Goal: Task Accomplishment & Management: Use online tool/utility

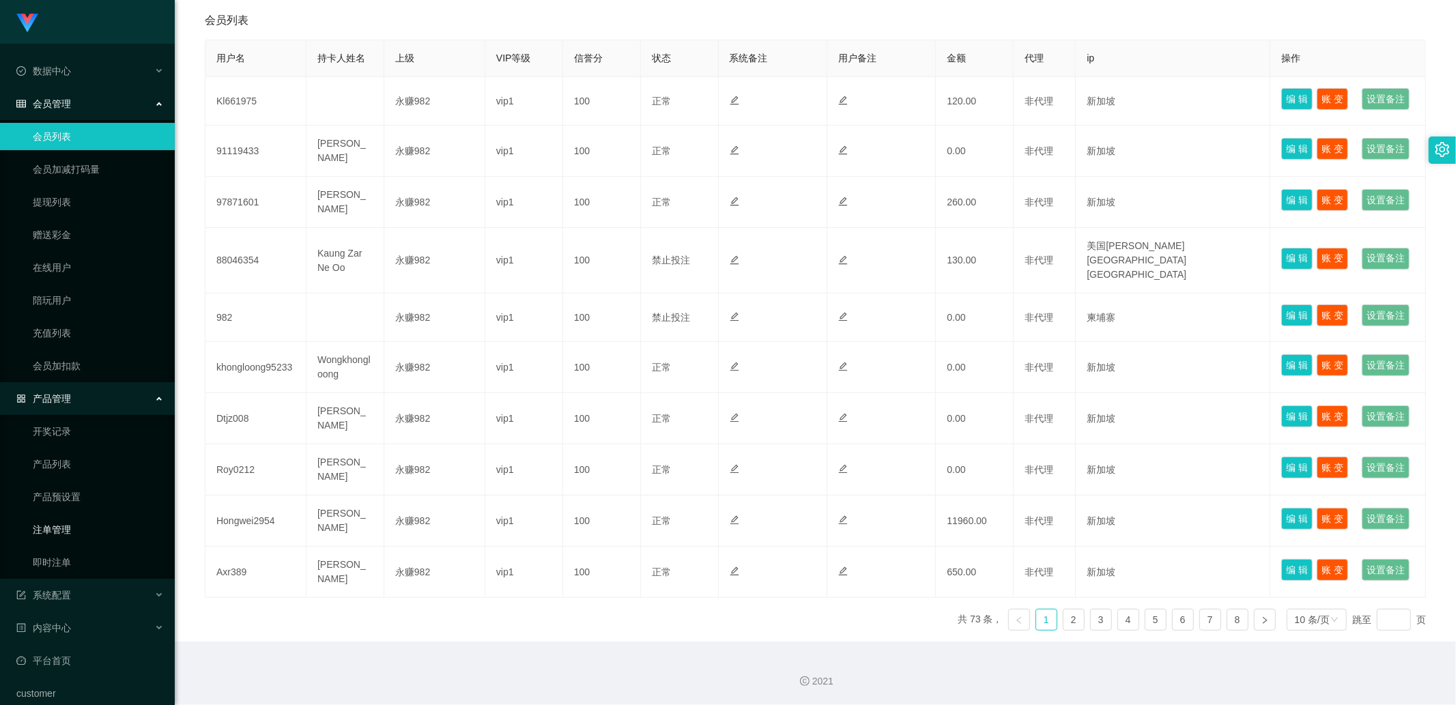
scroll to position [48, 0]
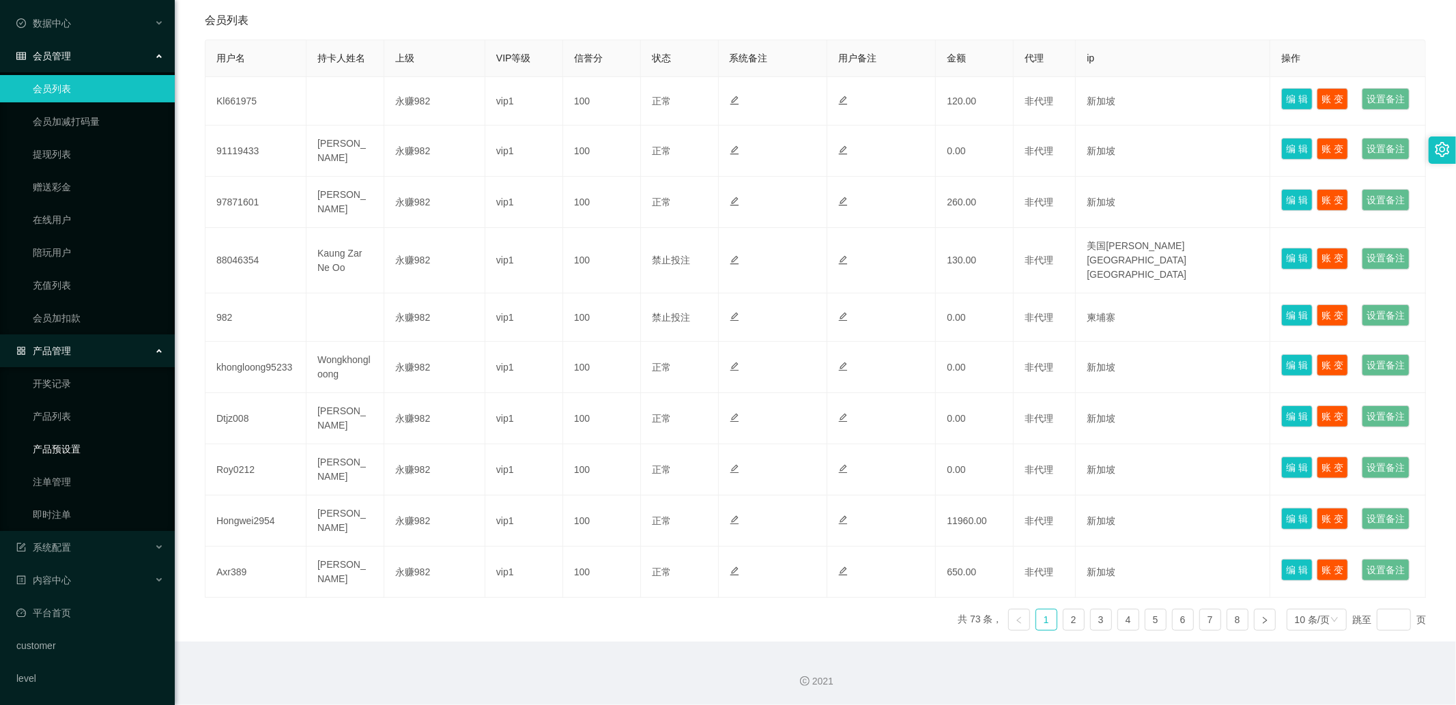
click at [60, 451] on link "产品预设置" at bounding box center [98, 449] width 131 height 27
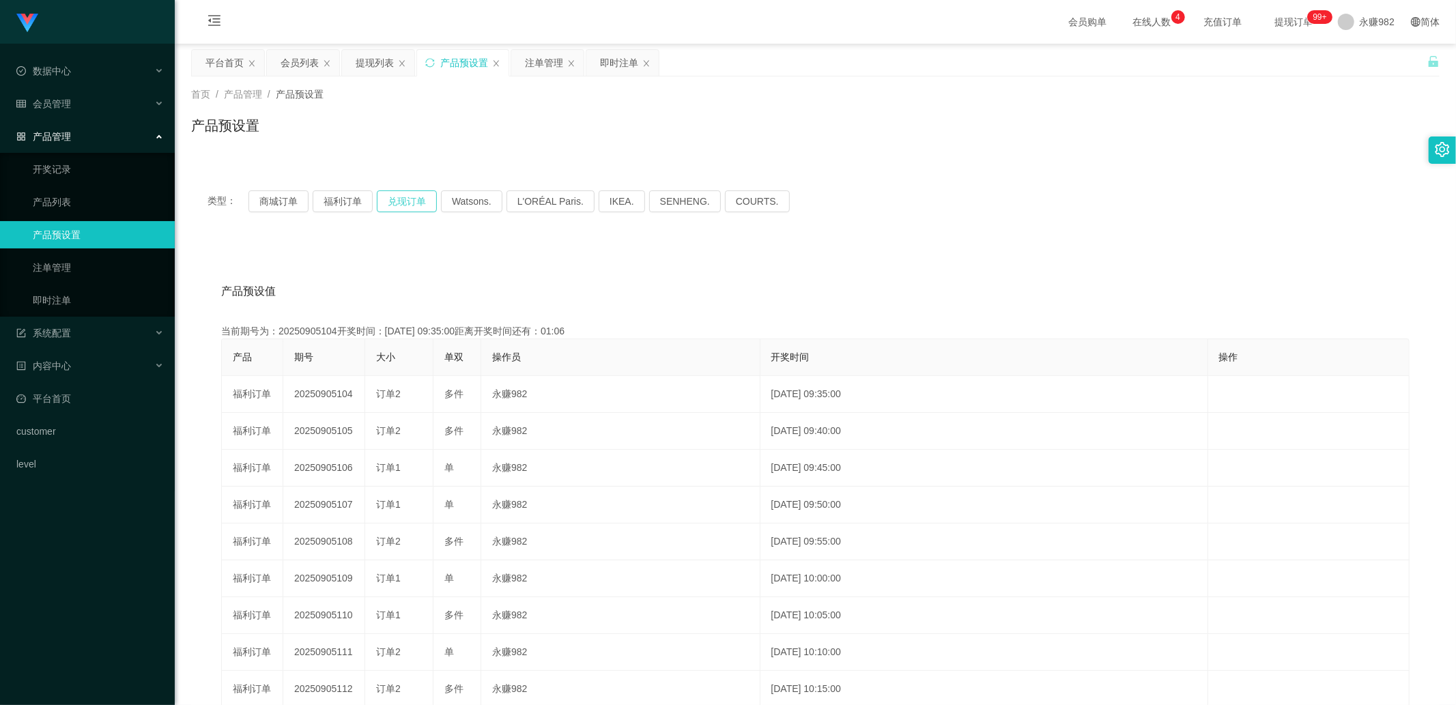
click at [380, 197] on button "兑现订单" at bounding box center [407, 201] width 60 height 22
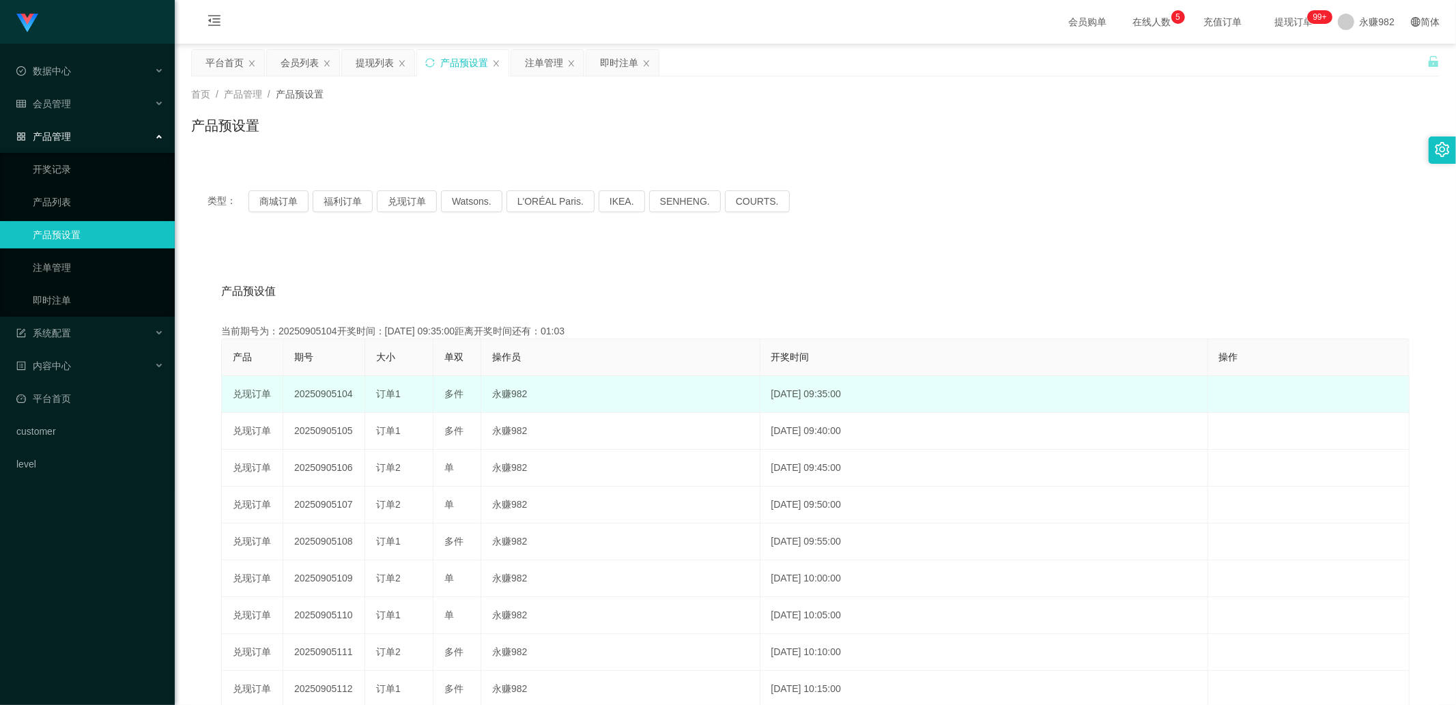
drag, startPoint x: 371, startPoint y: 384, endPoint x: 405, endPoint y: 393, distance: 34.4
click at [405, 393] on td "订单1" at bounding box center [399, 394] width 68 height 37
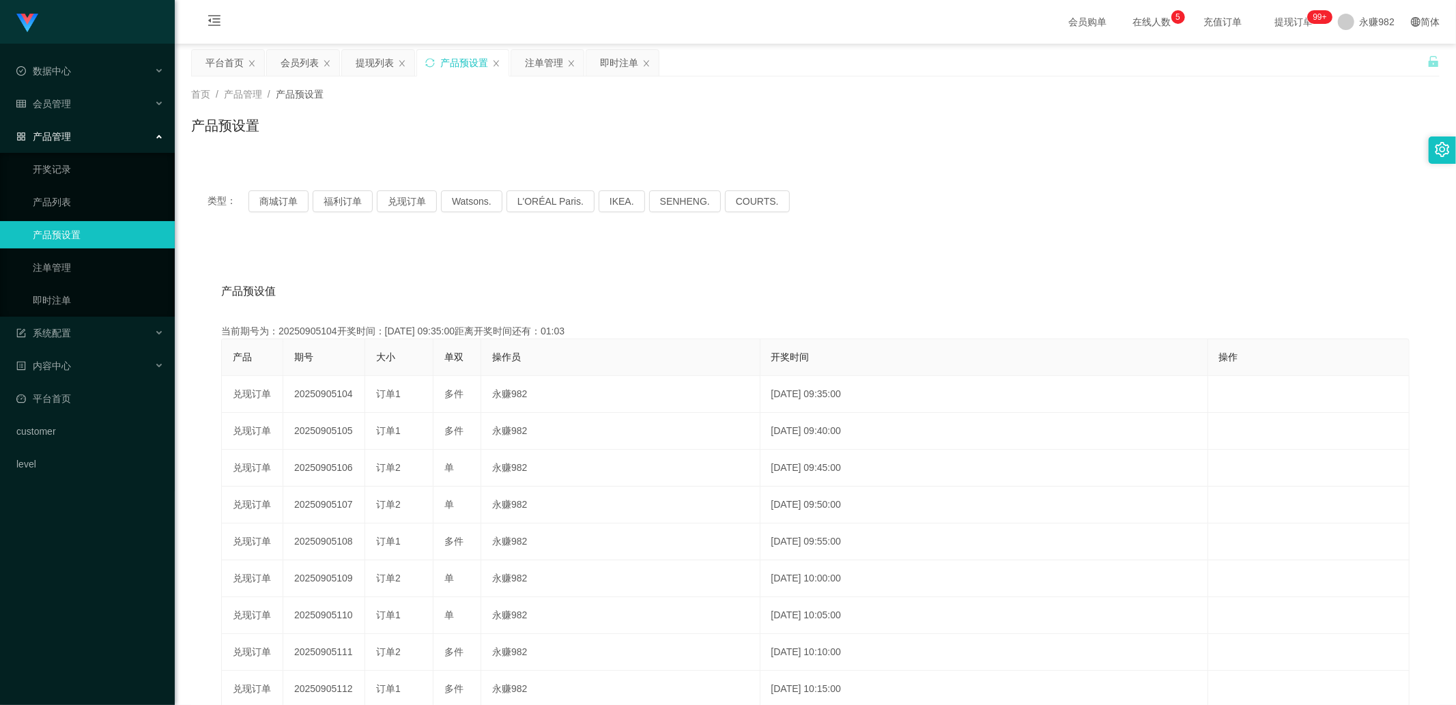
copy span "订单1"
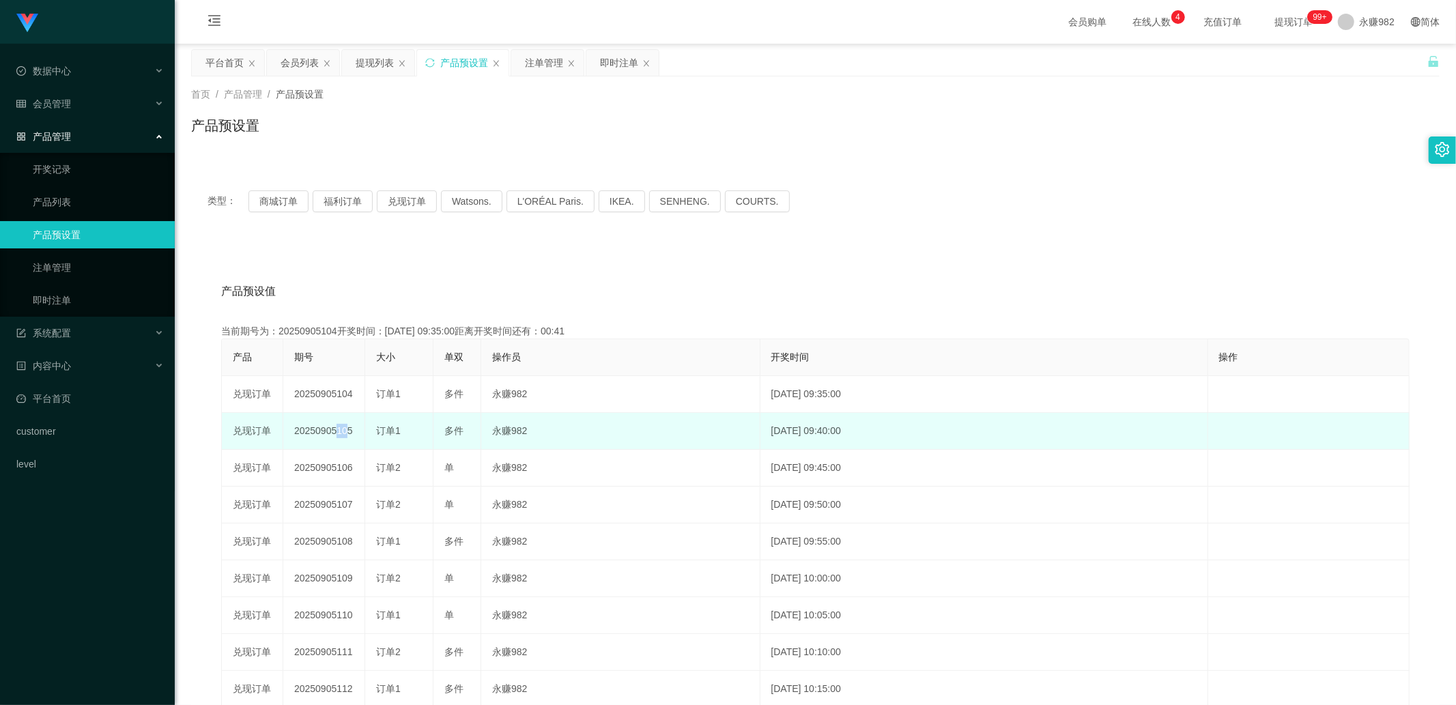
drag, startPoint x: 330, startPoint y: 431, endPoint x: 339, endPoint y: 431, distance: 8.2
click at [339, 431] on td "20250905105" at bounding box center [324, 431] width 82 height 37
click at [335, 451] on td "20250905106" at bounding box center [324, 468] width 82 height 37
drag, startPoint x: 338, startPoint y: 431, endPoint x: 347, endPoint y: 431, distance: 8.9
click at [347, 431] on td "20250905105" at bounding box center [324, 431] width 82 height 37
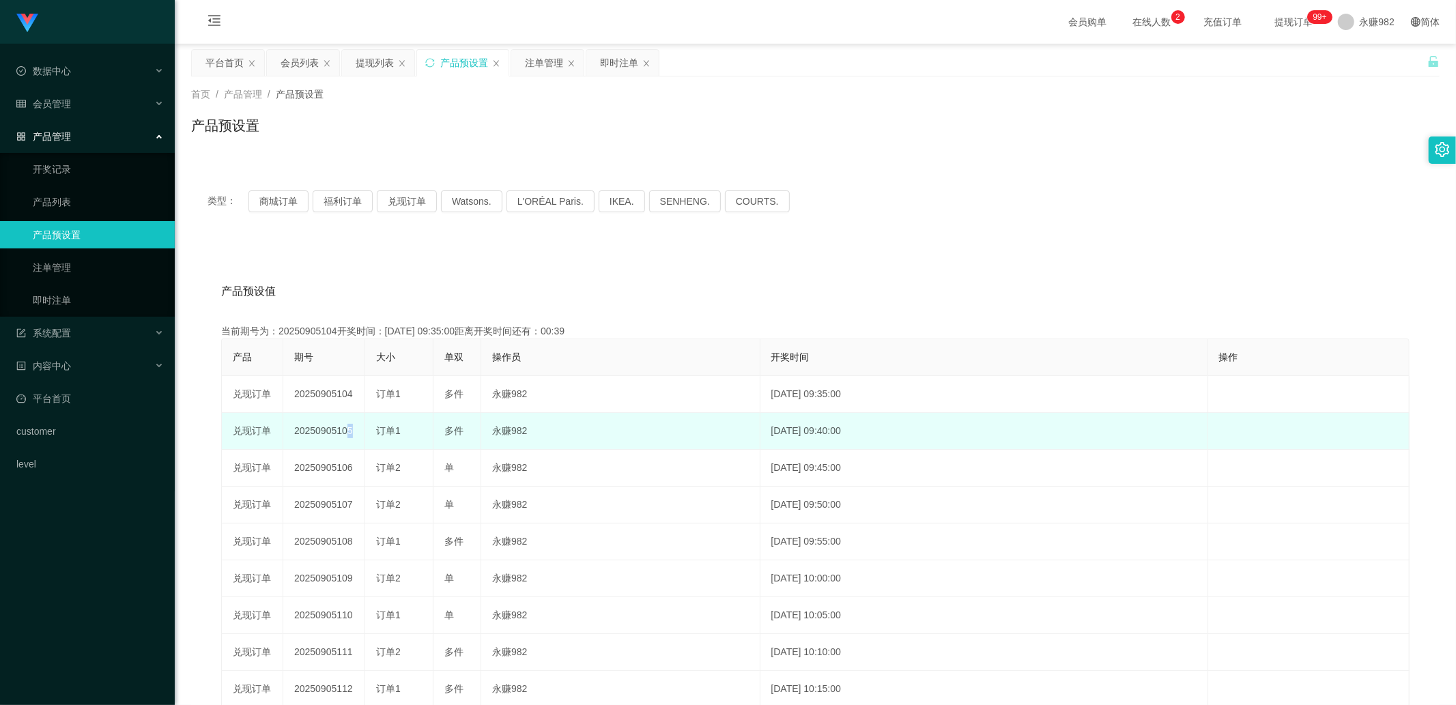
click at [345, 444] on td "20250905105" at bounding box center [324, 431] width 82 height 37
click at [339, 429] on td "20250905105" at bounding box center [324, 431] width 82 height 37
drag, startPoint x: 335, startPoint y: 429, endPoint x: 349, endPoint y: 429, distance: 13.7
click at [349, 429] on td "20250905105" at bounding box center [324, 431] width 82 height 37
copy td "105"
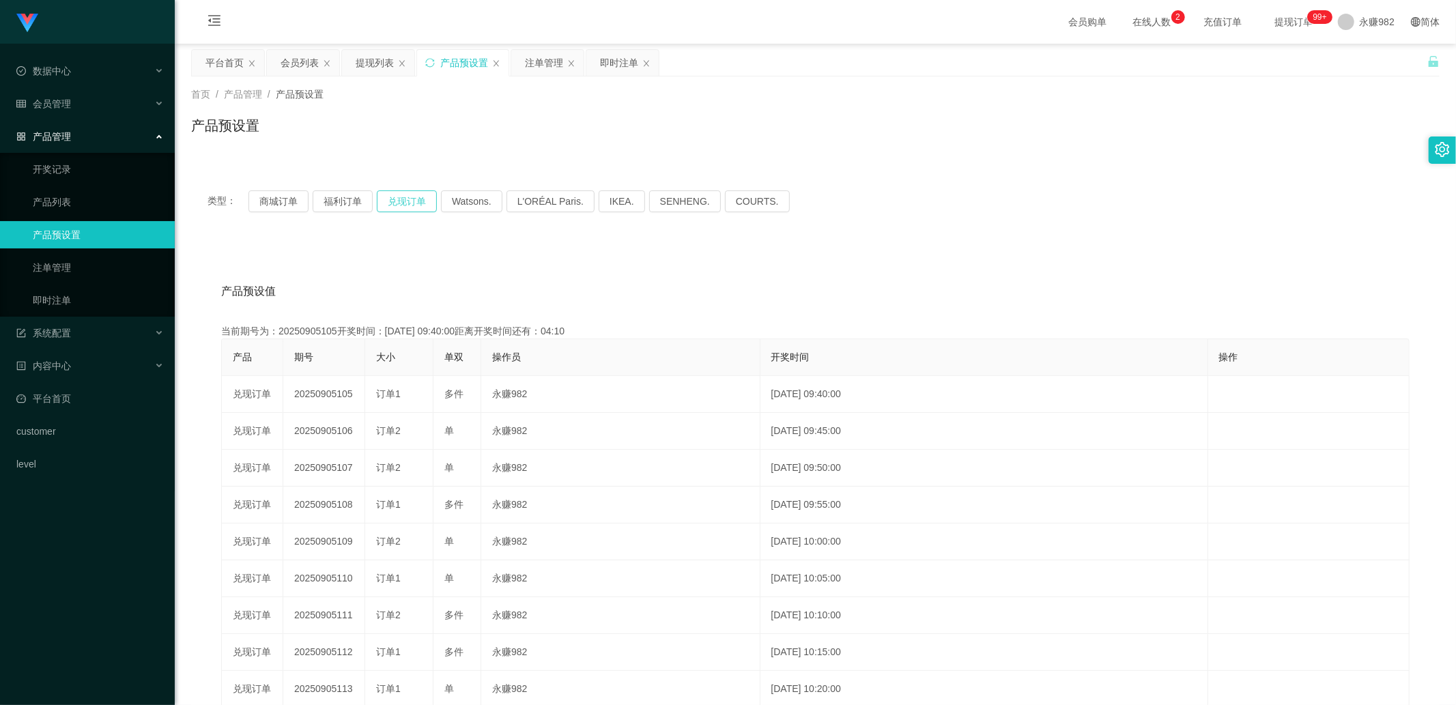
click at [405, 202] on button "兑现订单" at bounding box center [407, 201] width 60 height 22
click at [414, 197] on button "兑现订单" at bounding box center [407, 201] width 60 height 22
